Goal: Navigation & Orientation: Find specific page/section

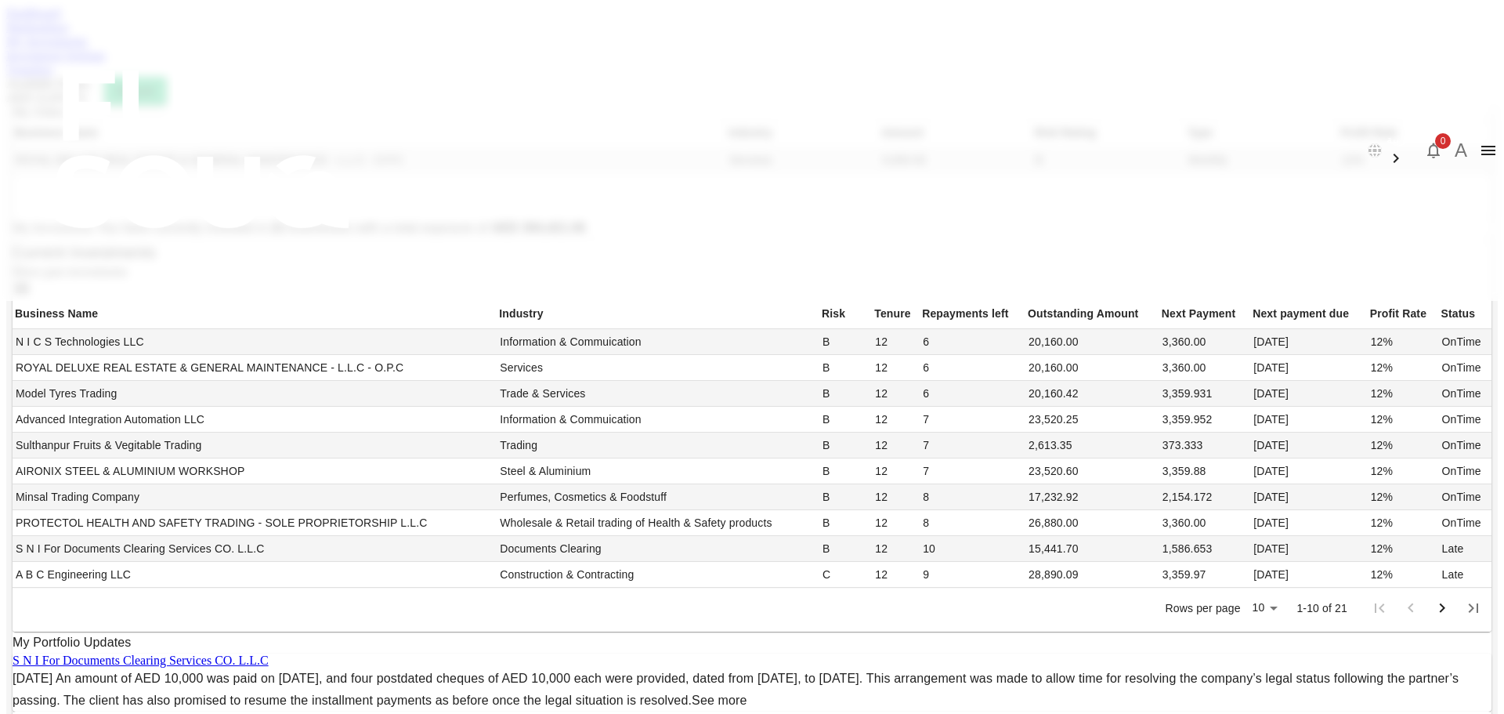
click at [60, 20] on link "Dashboard" at bounding box center [33, 12] width 54 height 13
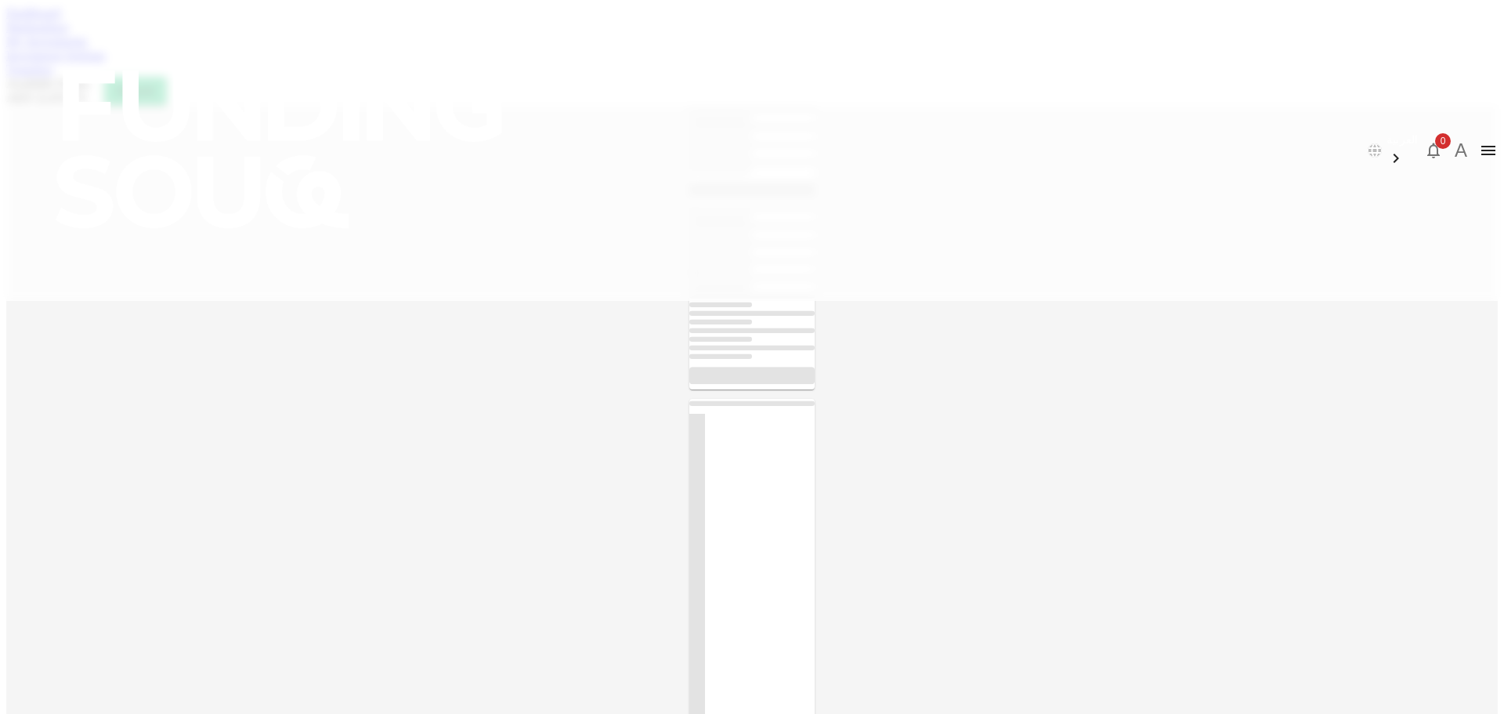
click at [69, 34] on link "Marketplace" at bounding box center [37, 26] width 63 height 13
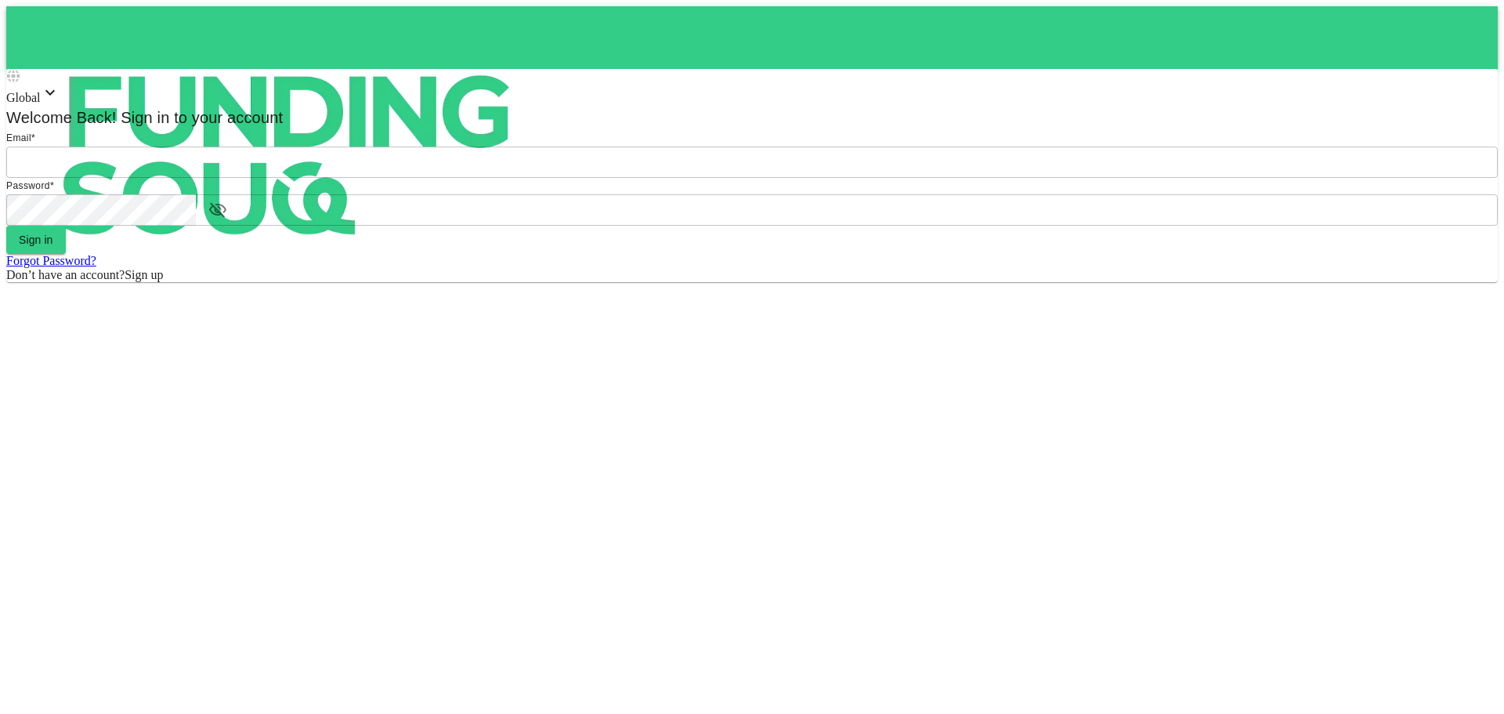
type input "[EMAIL_ADDRESS][DOMAIN_NAME]"
click at [800, 282] on form "Email * email [PERSON_NAME][EMAIL_ADDRESS][DOMAIN_NAME] email Password * passwo…" at bounding box center [751, 206] width 1491 height 152
click at [66, 254] on button "Sign in" at bounding box center [36, 240] width 60 height 28
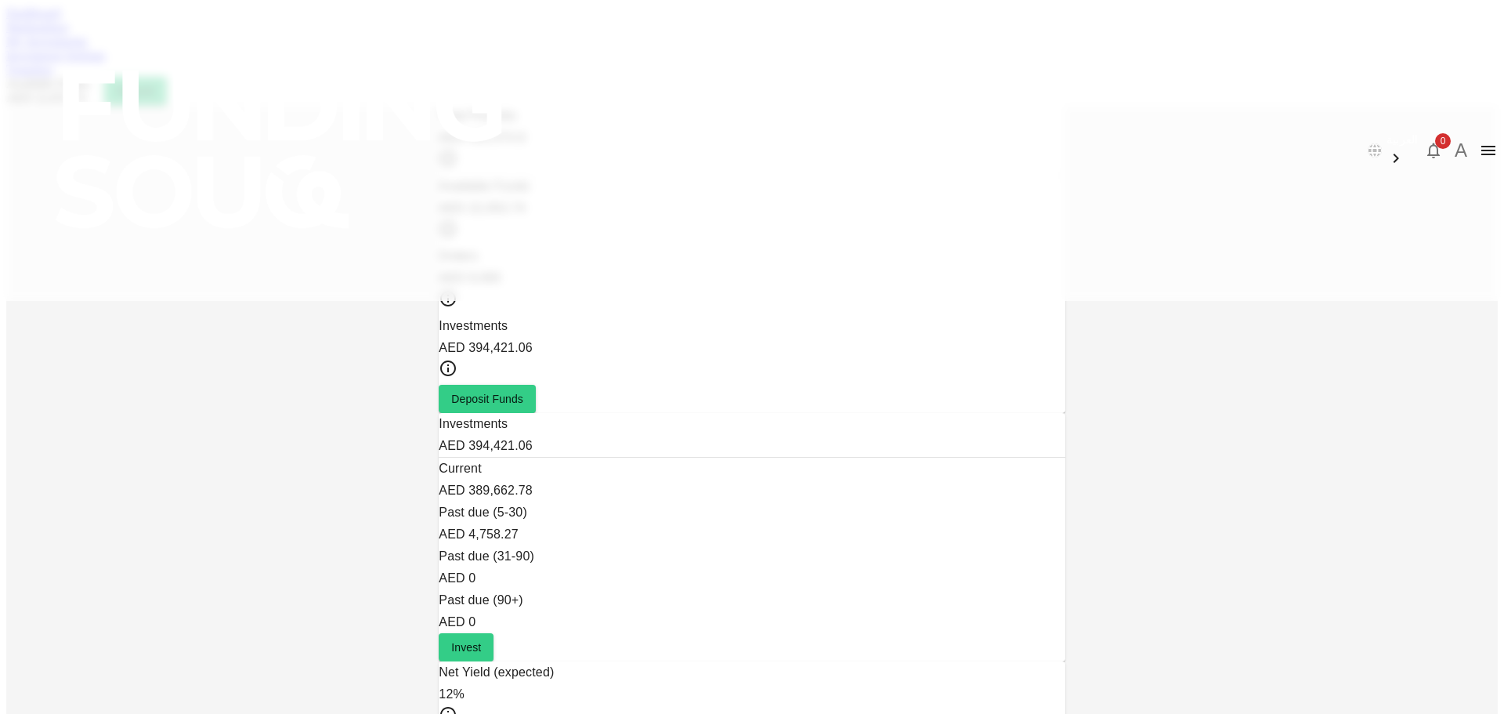
click at [69, 34] on link "Marketplace" at bounding box center [37, 26] width 63 height 13
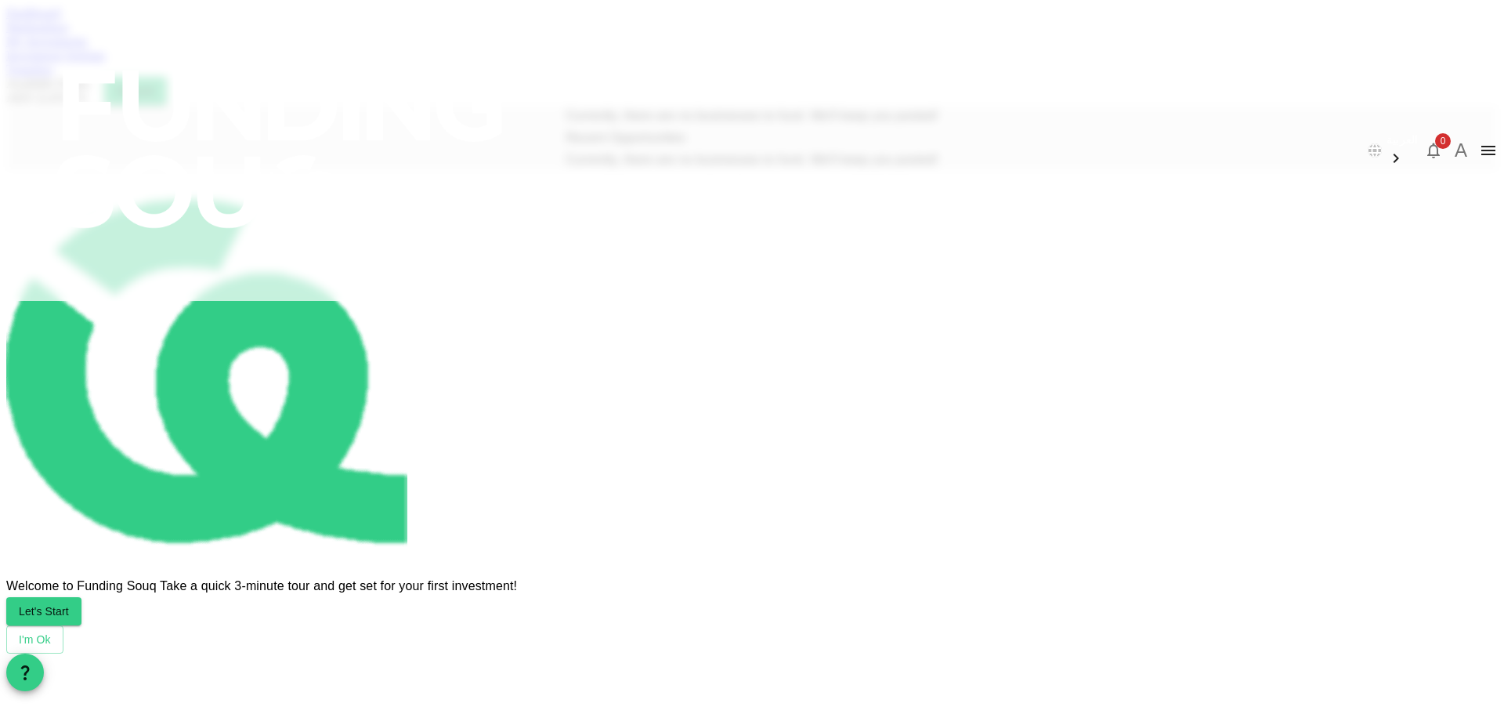
click at [333, 20] on div "Dashboard" at bounding box center [751, 13] width 1491 height 14
click at [60, 20] on link "Dashboard" at bounding box center [33, 12] width 54 height 13
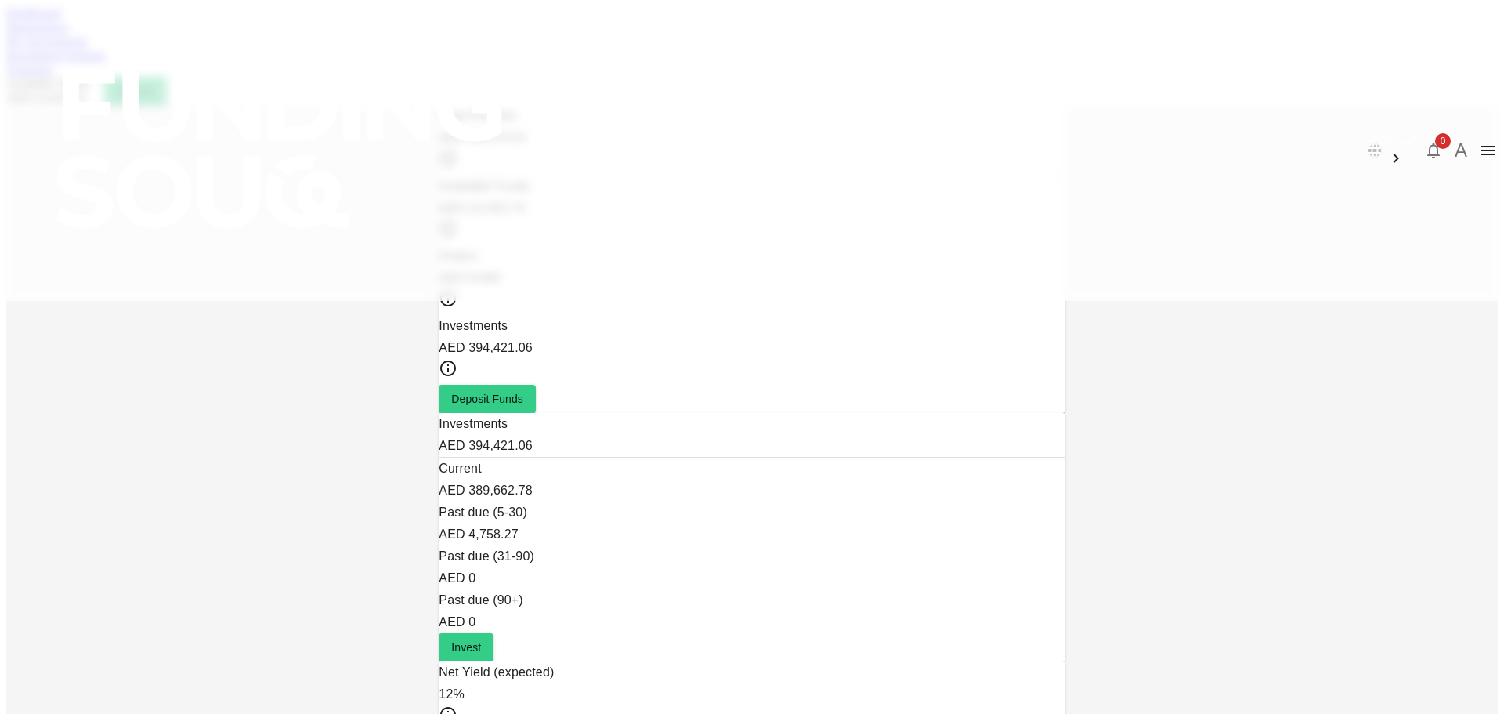
click at [69, 34] on link "Marketplace" at bounding box center [37, 26] width 63 height 13
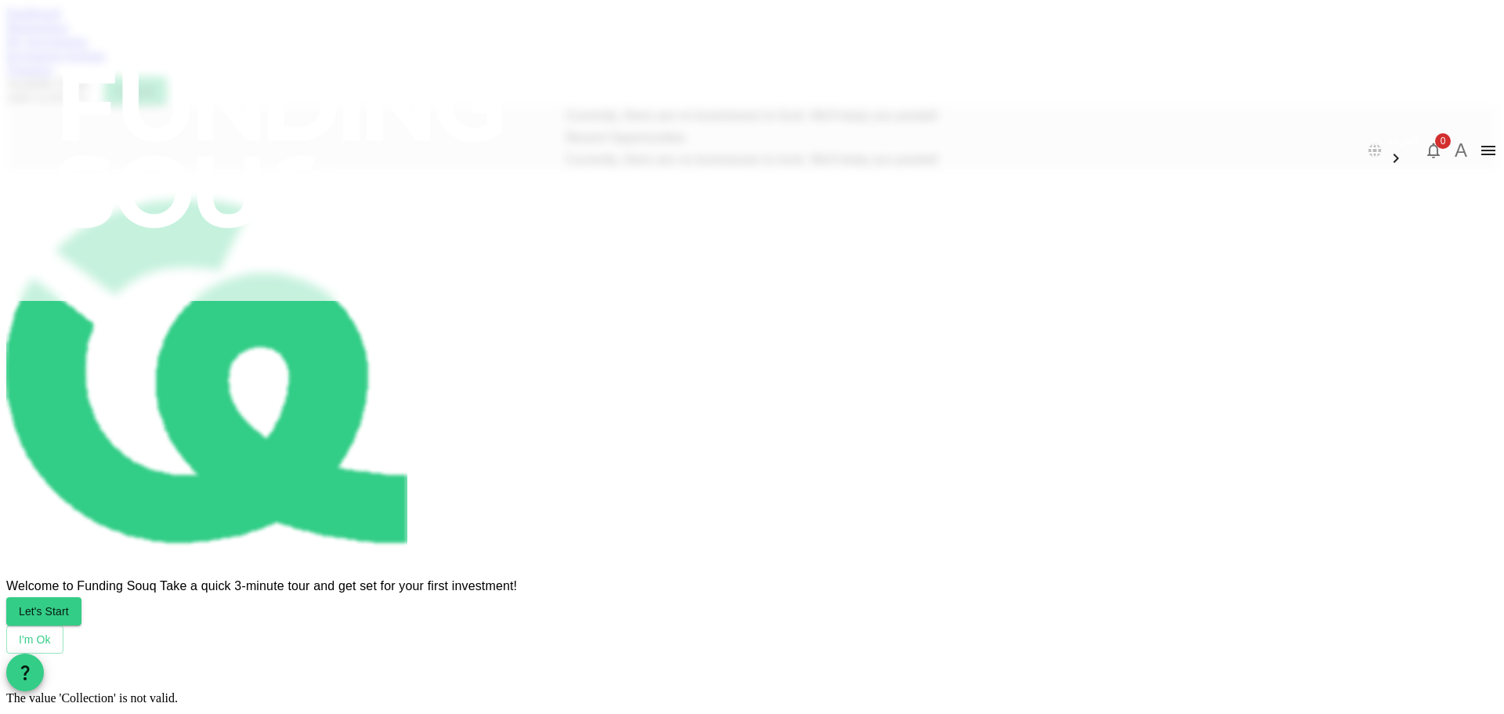
click at [88, 48] on link "My Investments" at bounding box center [46, 40] width 81 height 13
